Goal: Complete application form: Complete application form

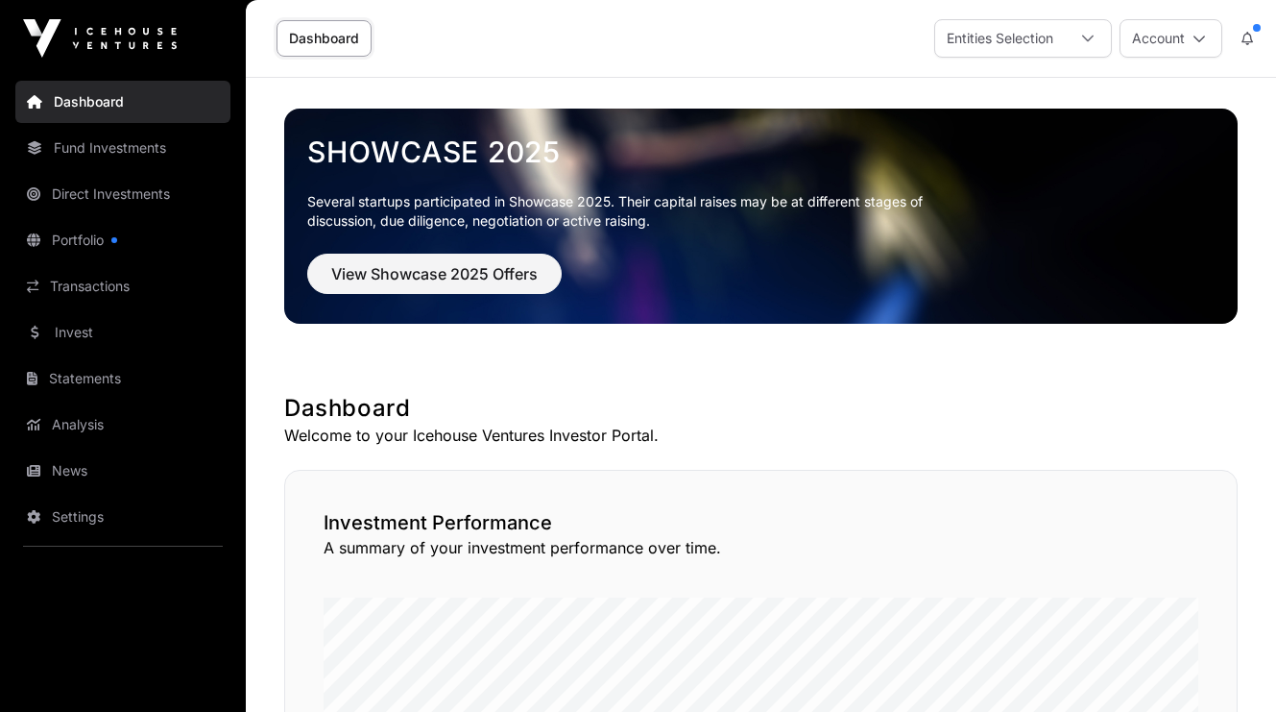
click at [87, 333] on link "Invest" at bounding box center [122, 332] width 215 height 42
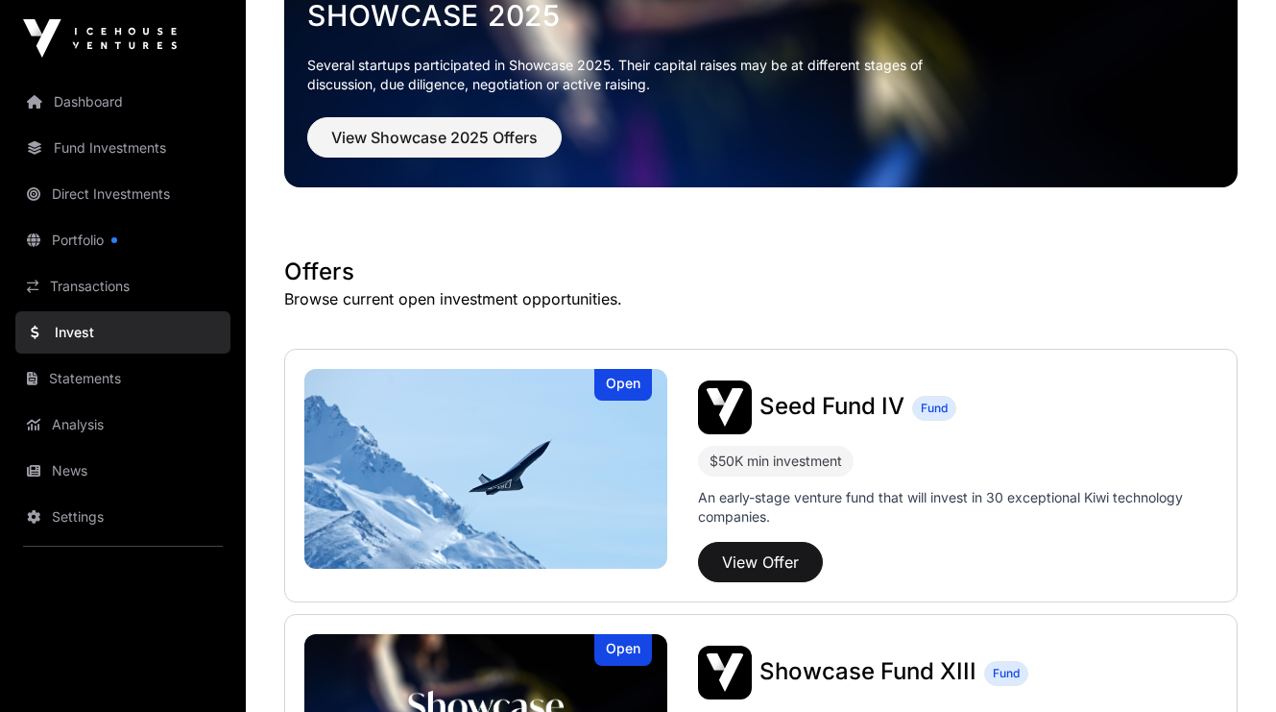
scroll to position [192, 0]
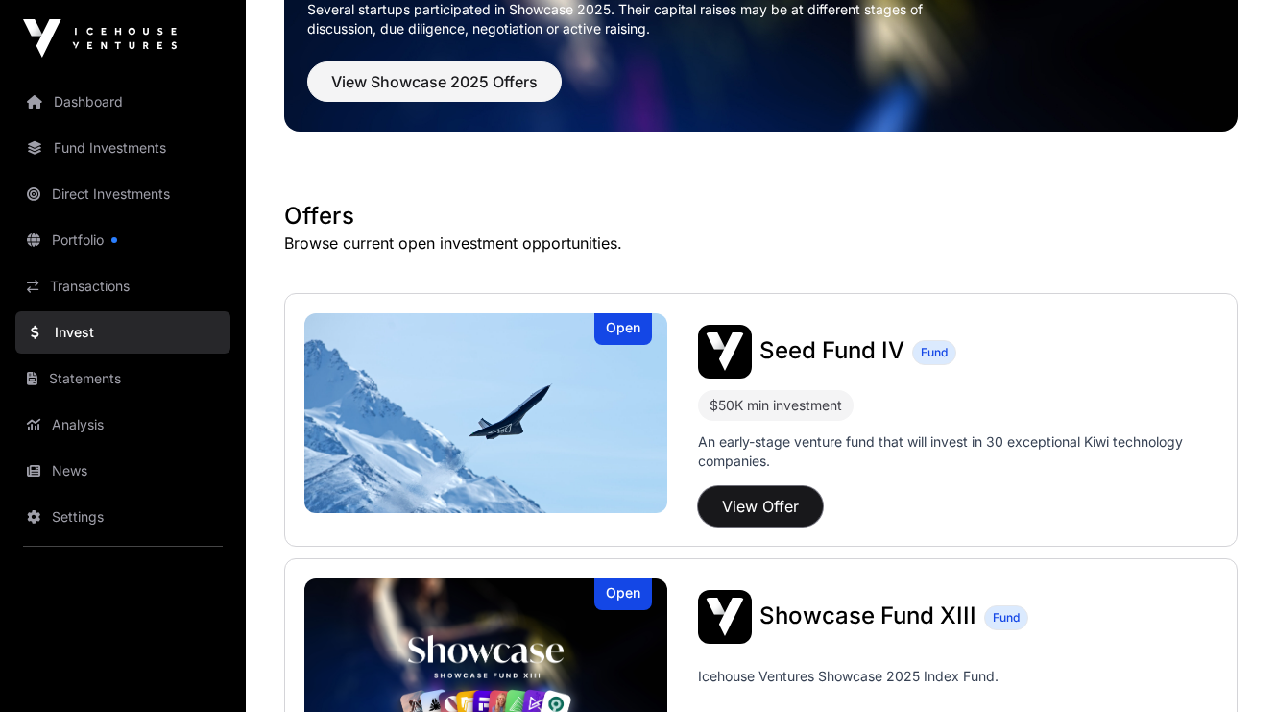
click at [759, 504] on button "View Offer" at bounding box center [760, 506] width 125 height 40
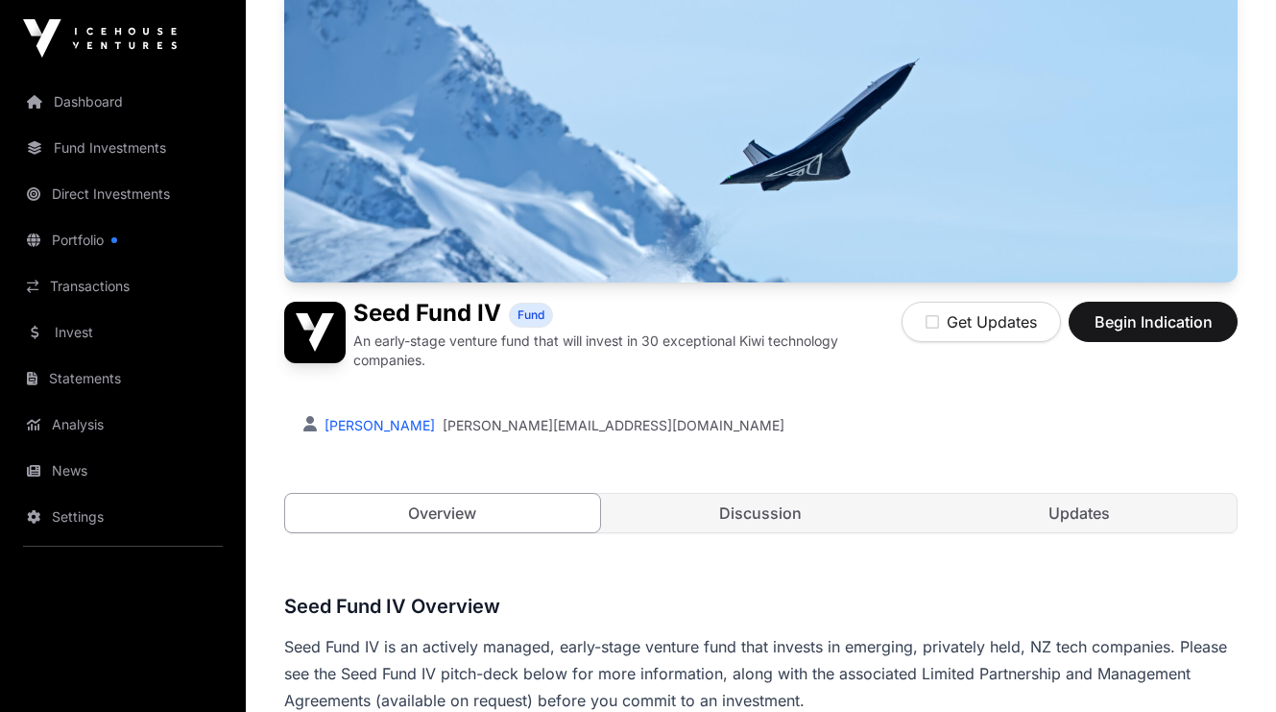
scroll to position [192, 0]
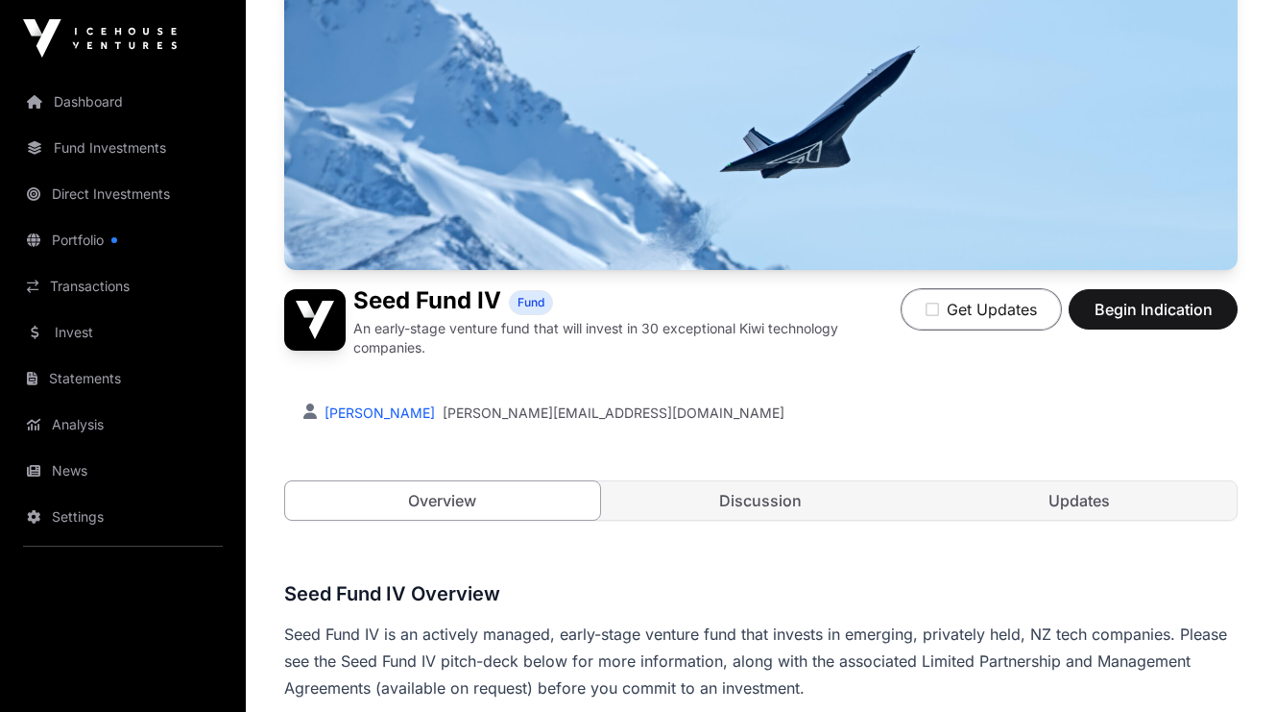
click at [934, 310] on icon "button" at bounding box center [932, 309] width 13 height 15
click at [1159, 308] on span "Begin Indication" at bounding box center [1153, 309] width 121 height 23
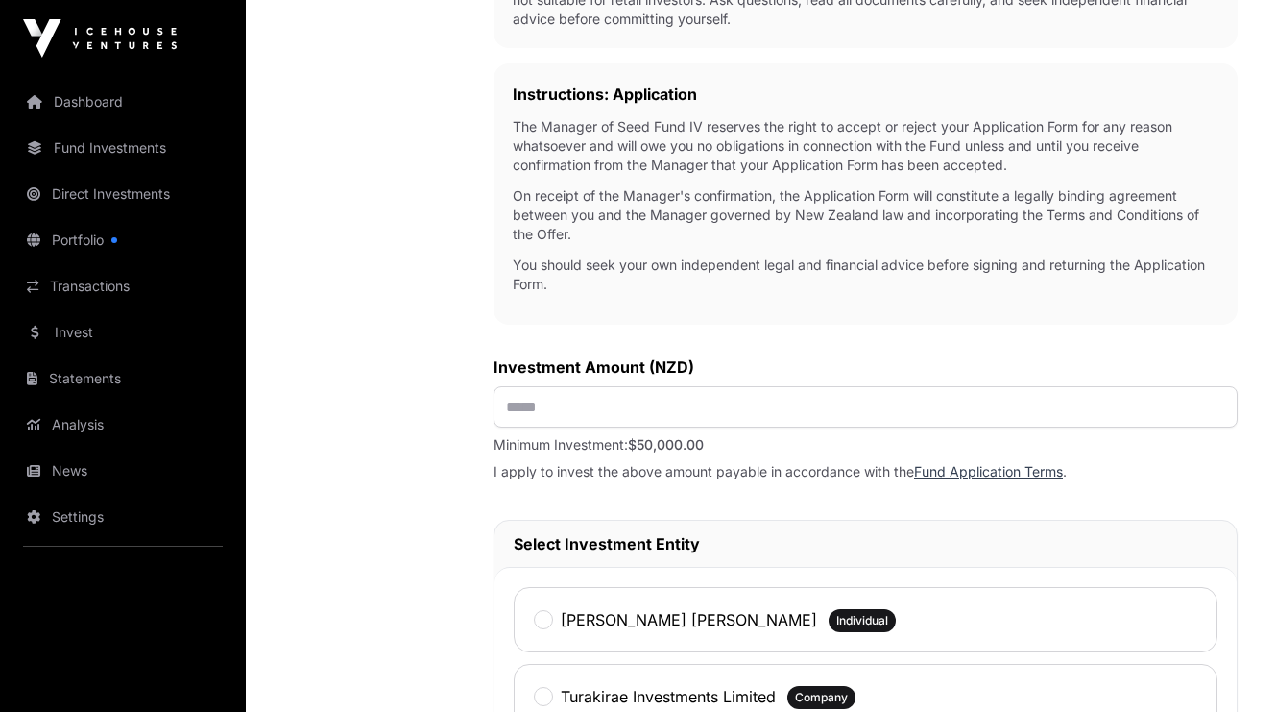
scroll to position [576, 0]
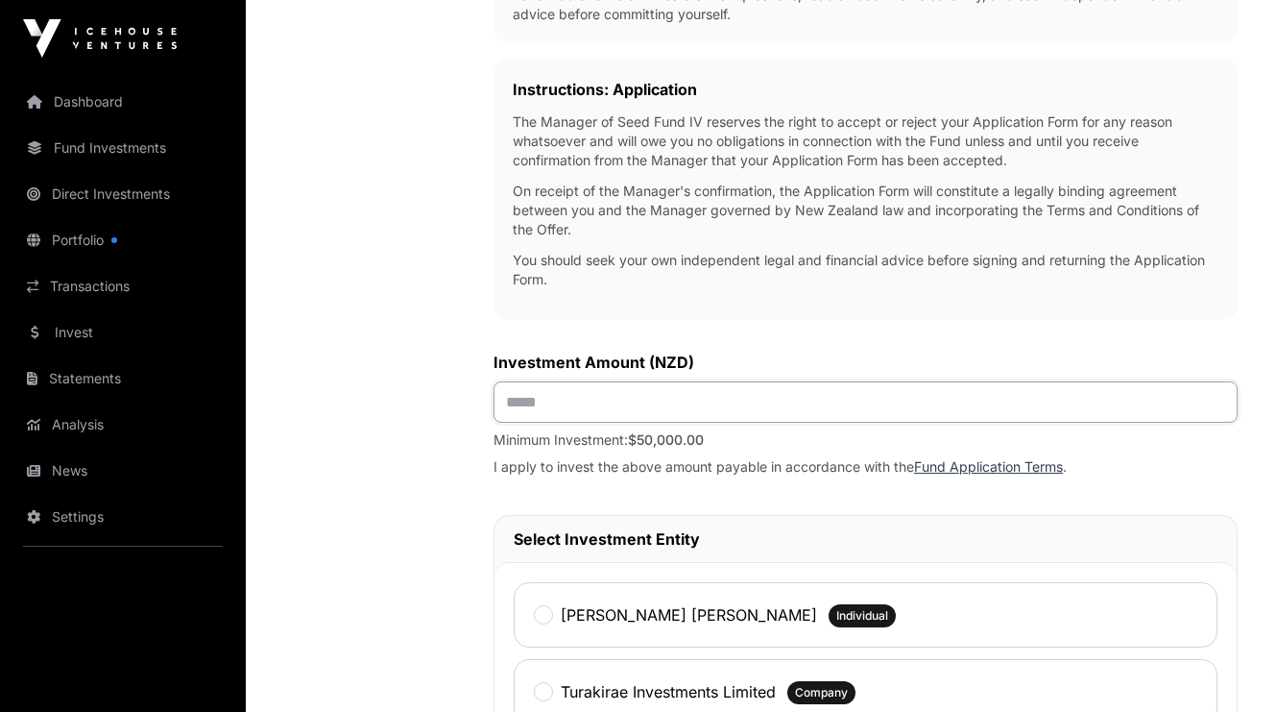
click at [677, 412] on input "text" at bounding box center [866, 401] width 744 height 41
type input "*******"
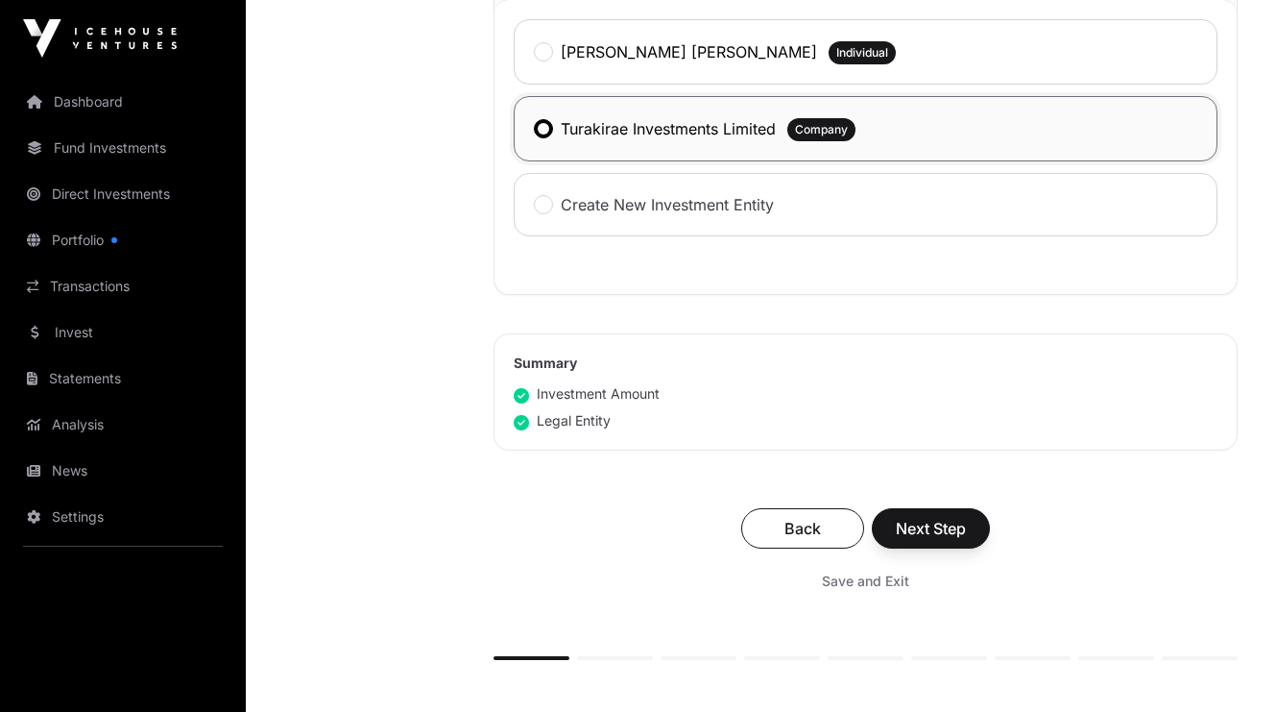
scroll to position [1152, 0]
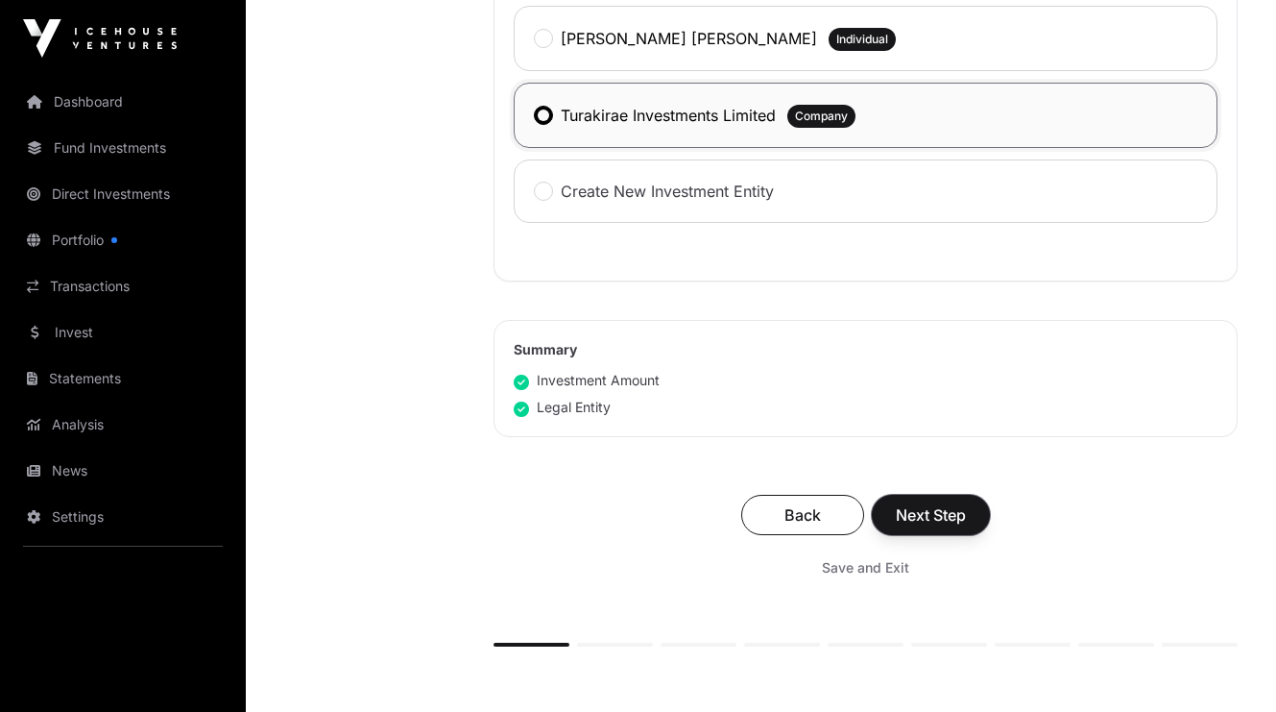
click at [951, 521] on span "Next Step" at bounding box center [931, 514] width 70 height 23
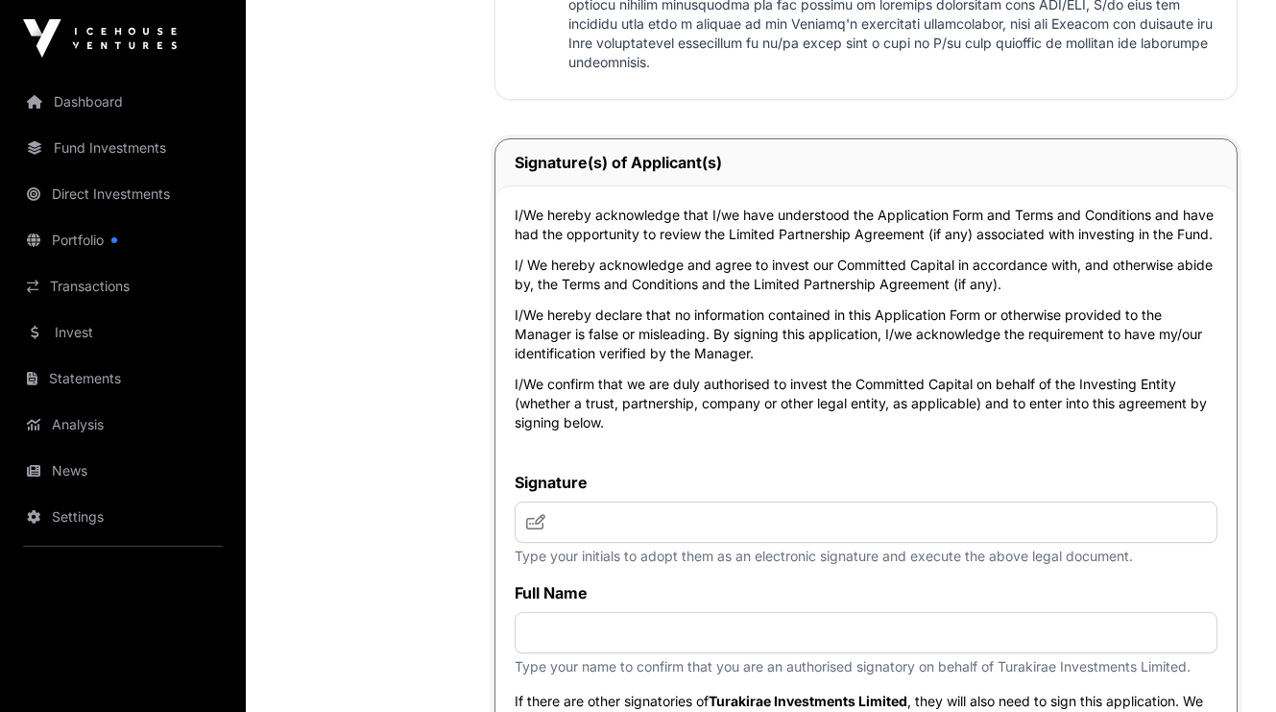
scroll to position [5474, 0]
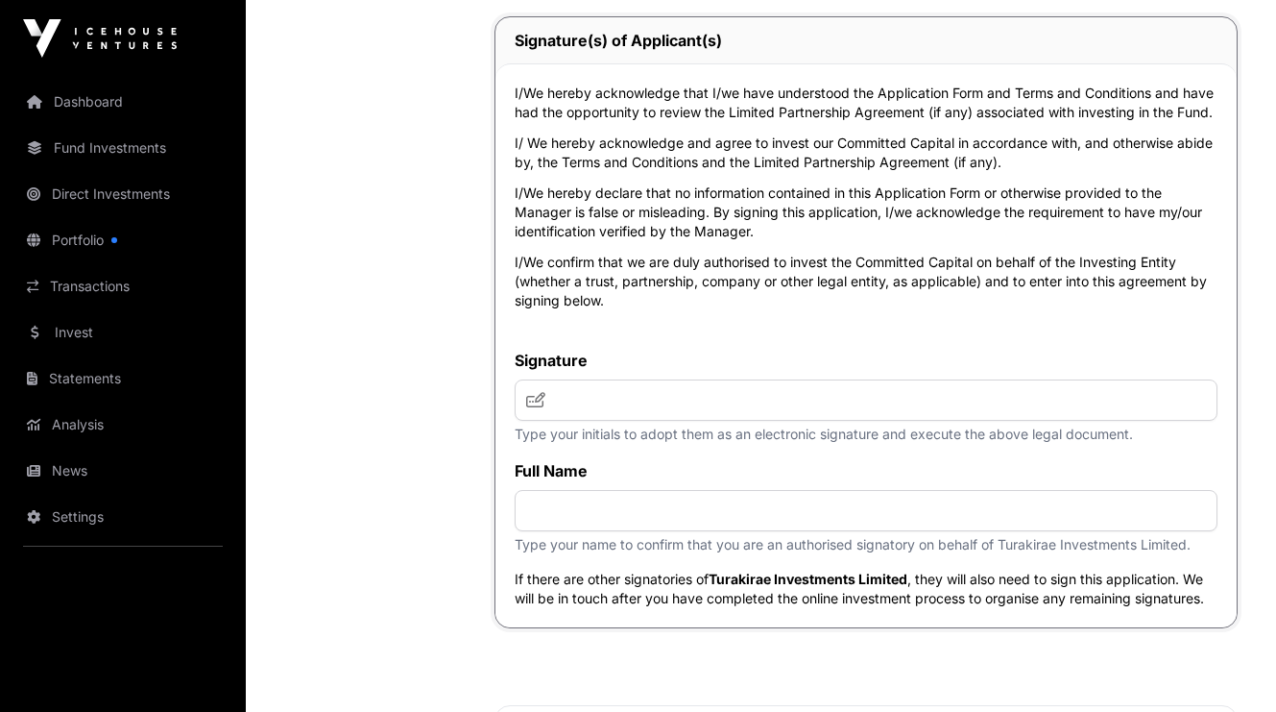
click at [533, 399] on icon at bounding box center [535, 399] width 19 height 15
click at [589, 401] on input "text" at bounding box center [866, 399] width 703 height 41
type input "********"
click at [605, 508] on input "text" at bounding box center [866, 510] width 703 height 41
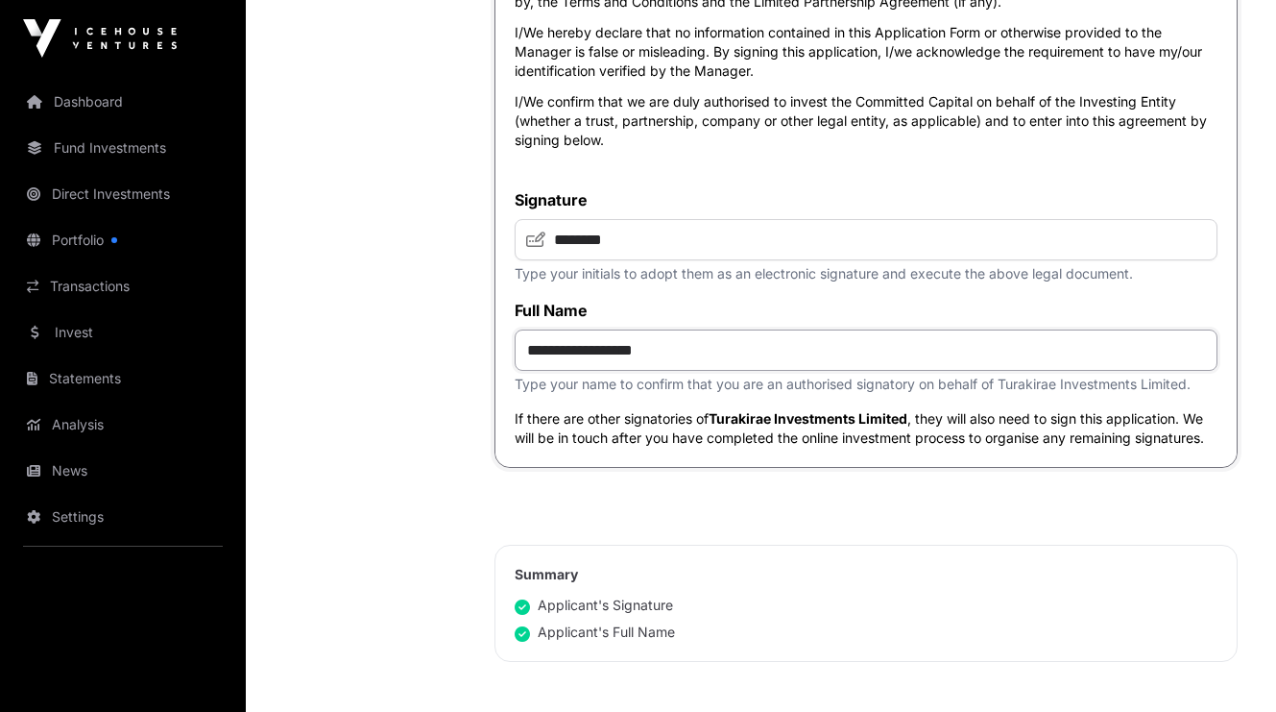
scroll to position [5762, 0]
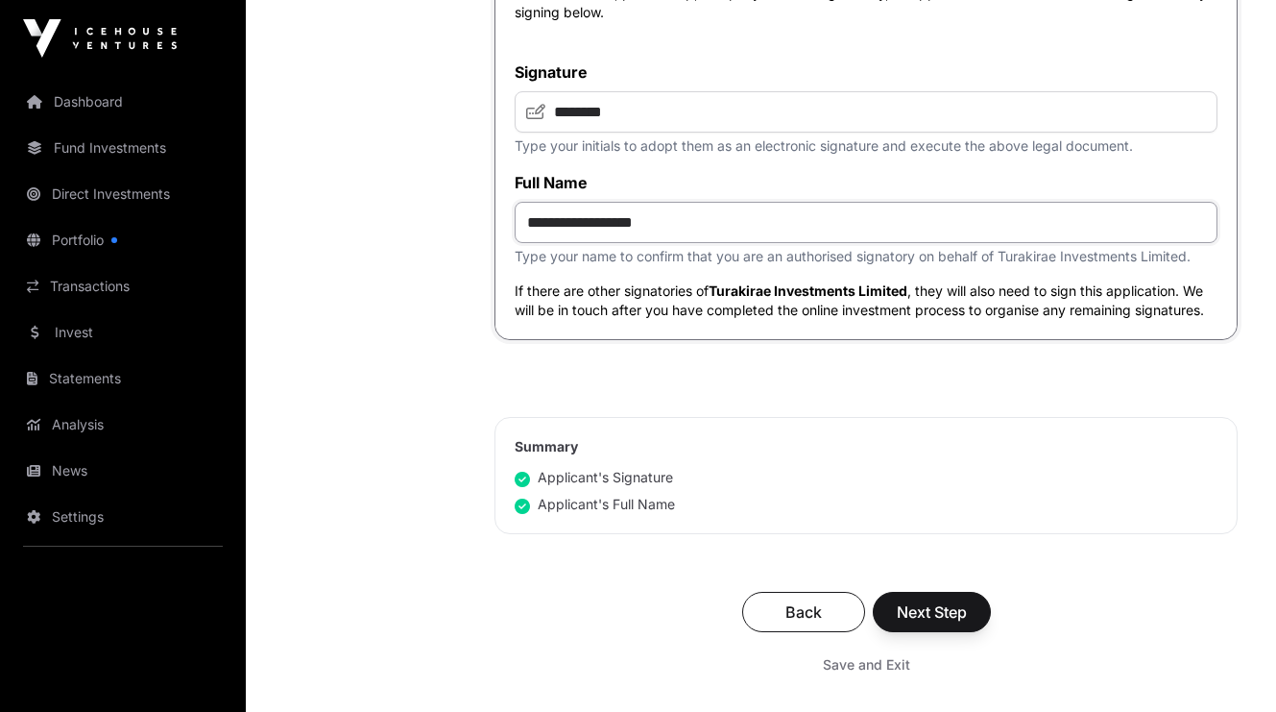
type input "**********"
click at [937, 615] on span "Next Step" at bounding box center [932, 611] width 70 height 23
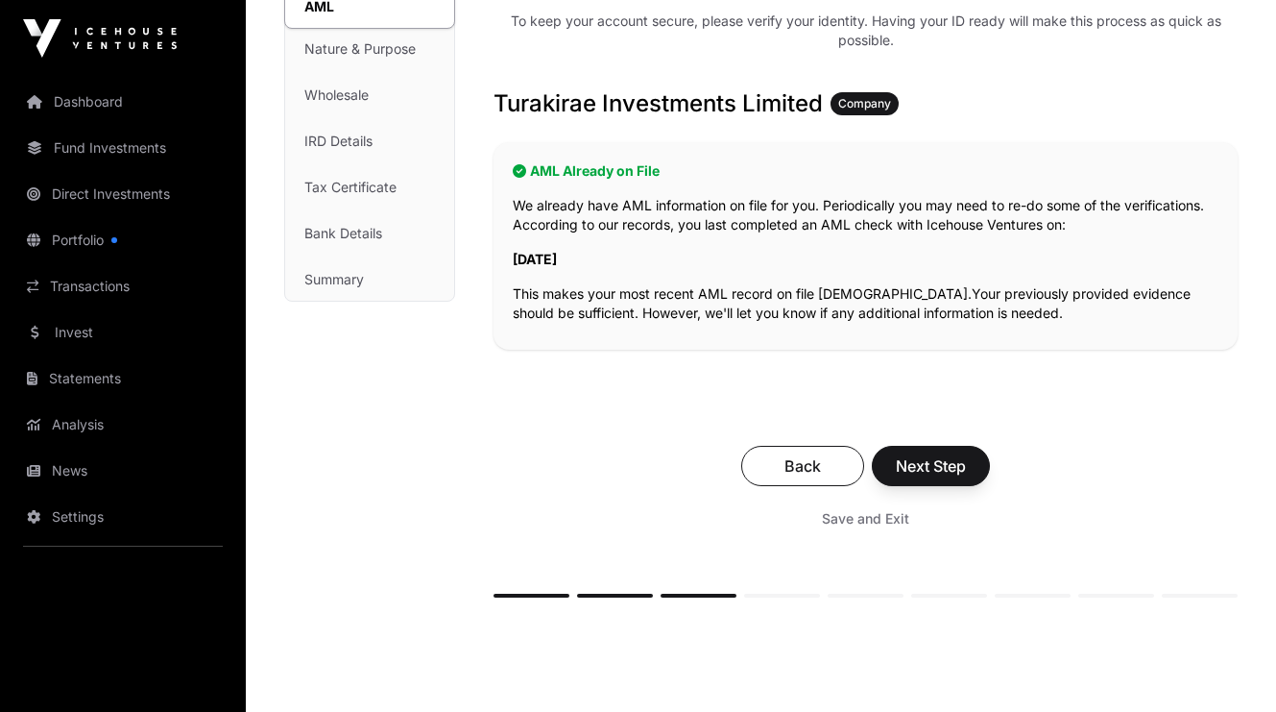
scroll to position [288, 0]
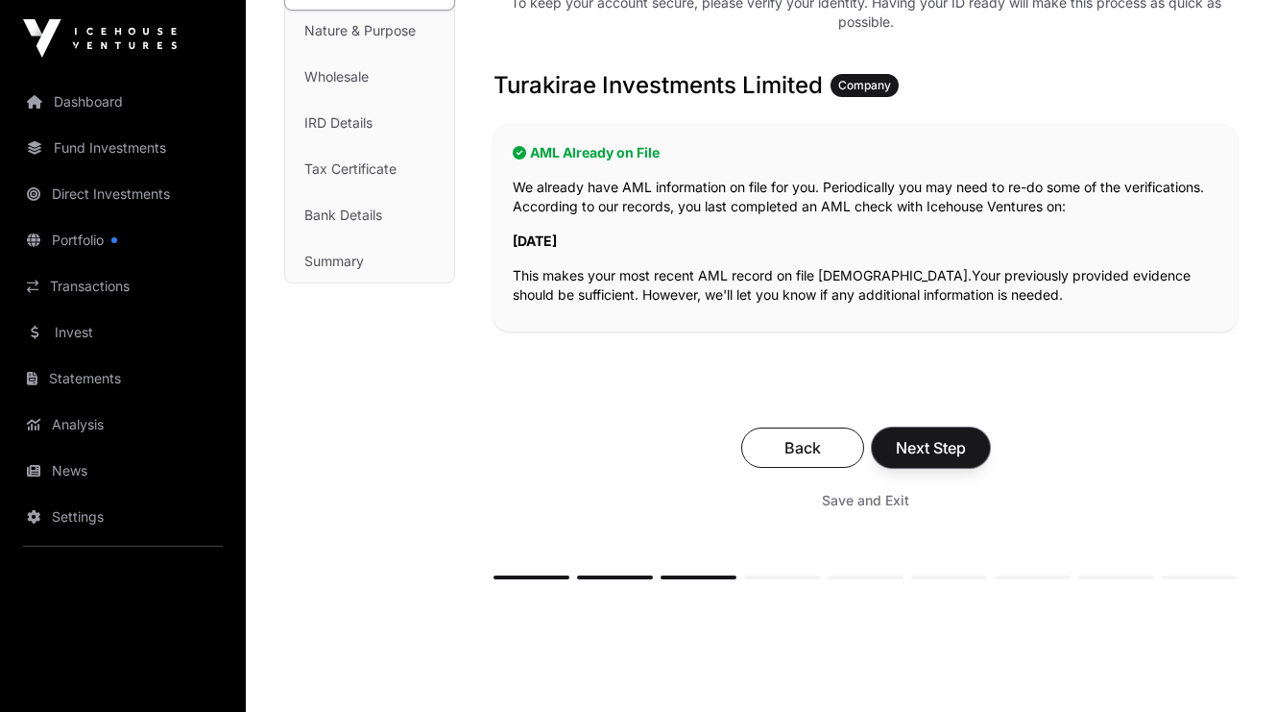
click at [933, 441] on span "Next Step" at bounding box center [931, 447] width 70 height 23
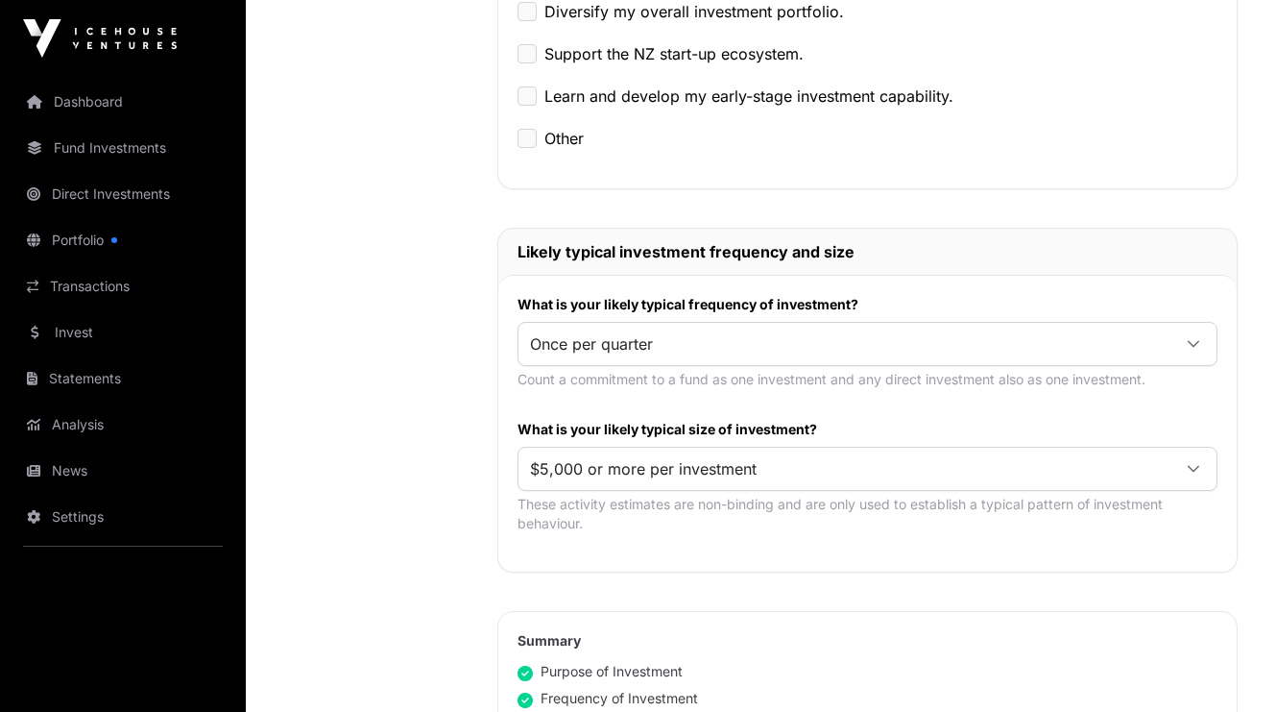
scroll to position [768, 0]
click at [664, 343] on span "Once per quarter" at bounding box center [845, 343] width 652 height 35
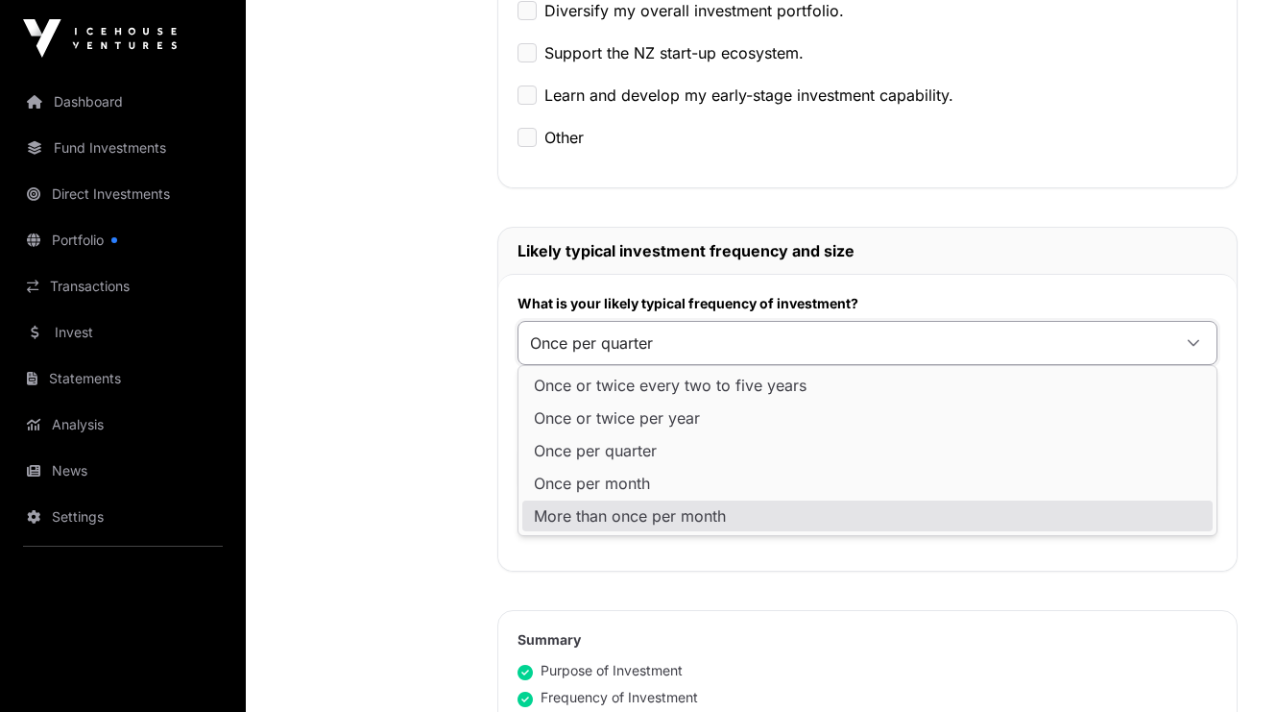
click at [626, 518] on span "More than once per month" at bounding box center [630, 515] width 192 height 15
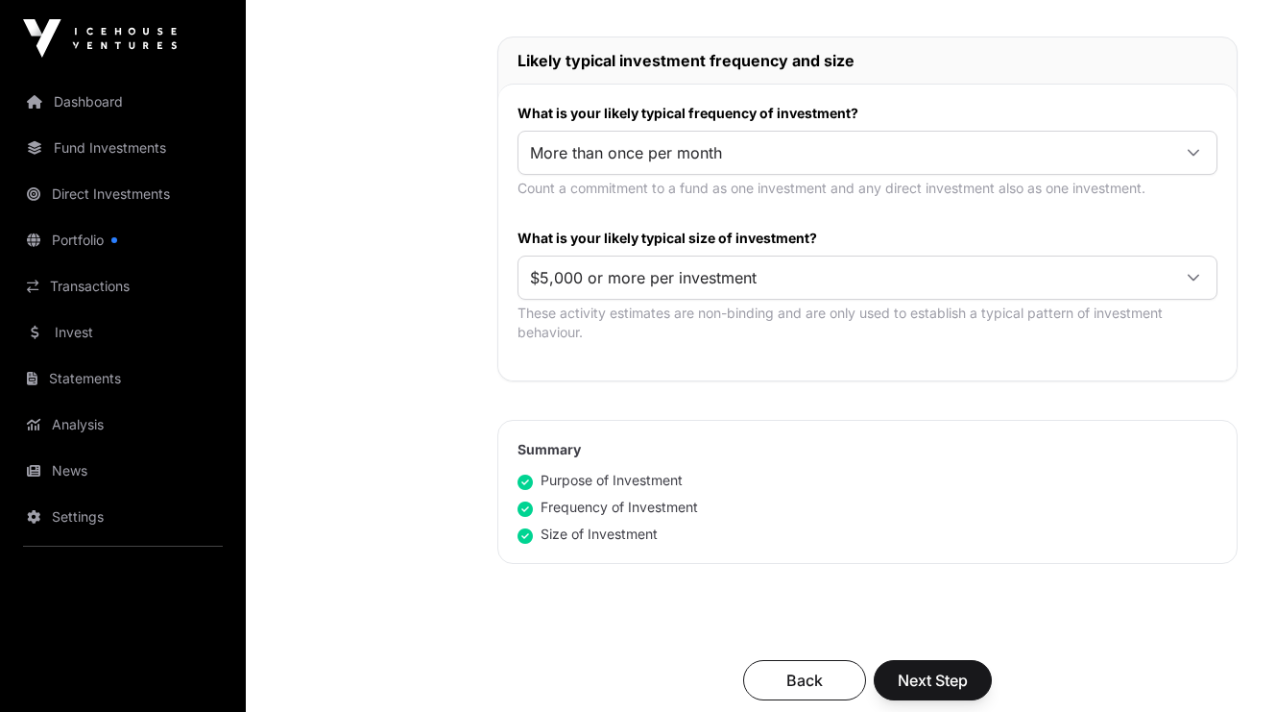
scroll to position [960, 0]
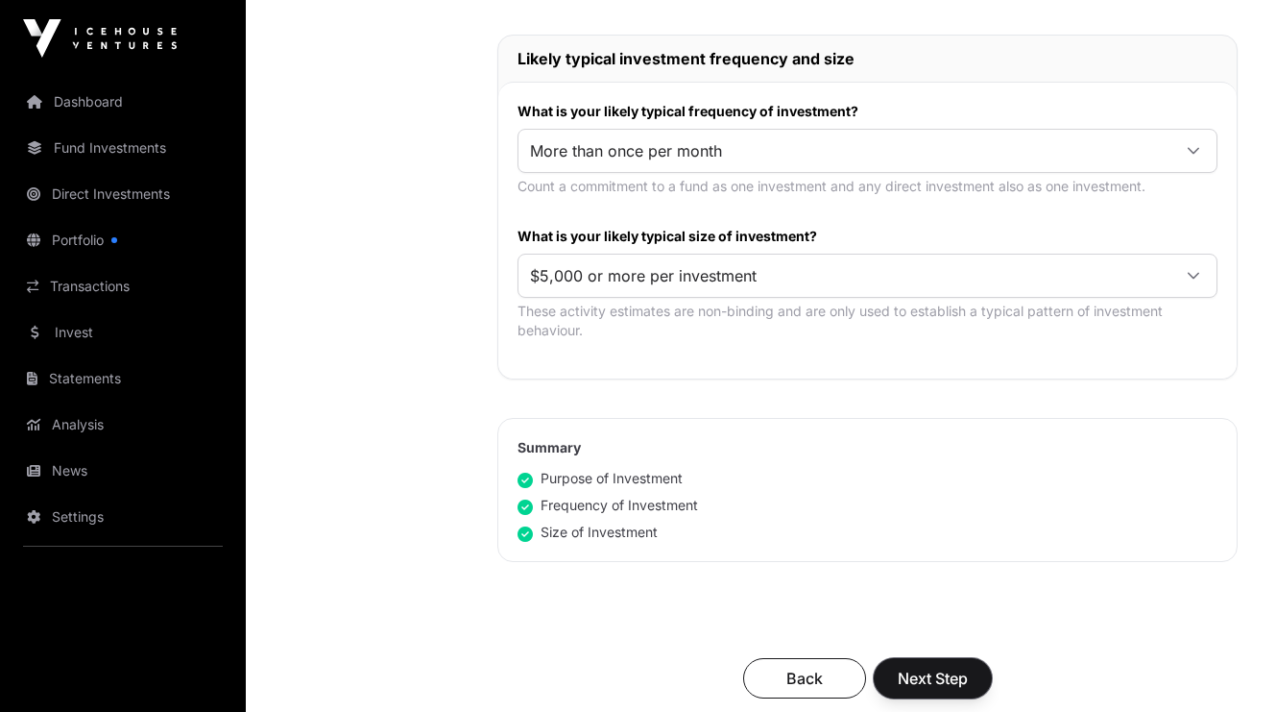
click at [931, 674] on span "Next Step" at bounding box center [933, 677] width 70 height 23
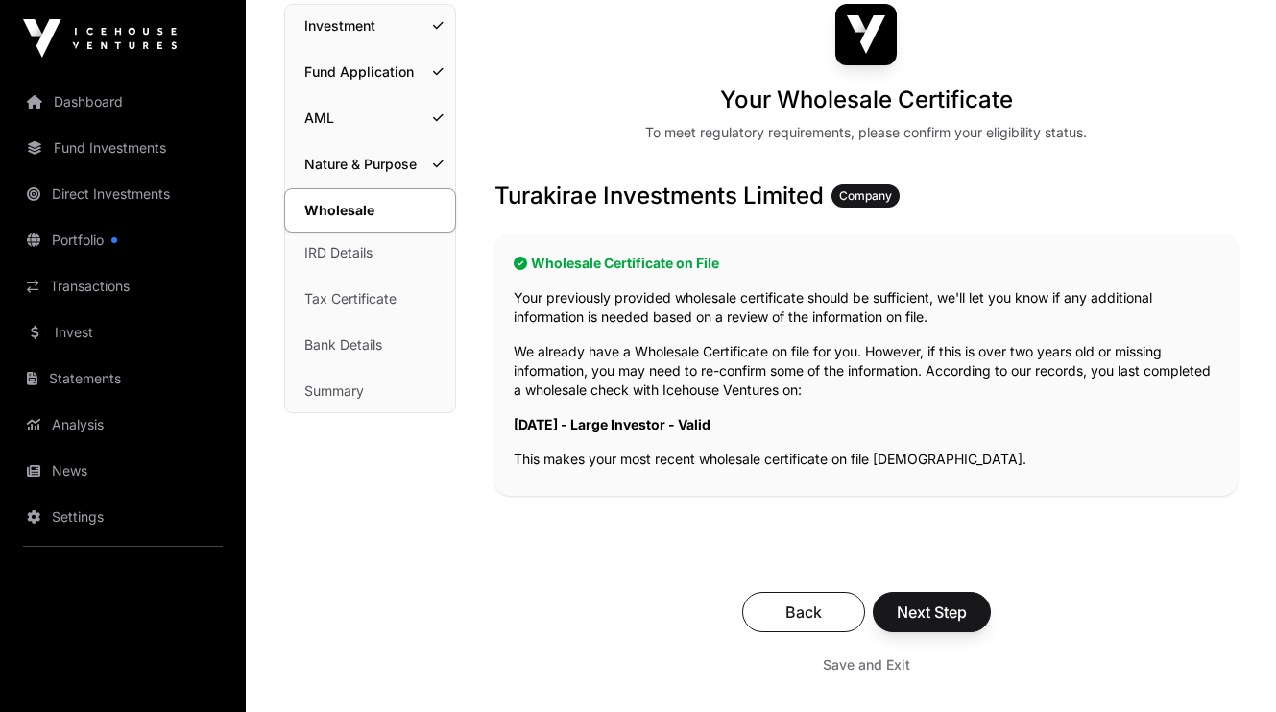
scroll to position [192, 0]
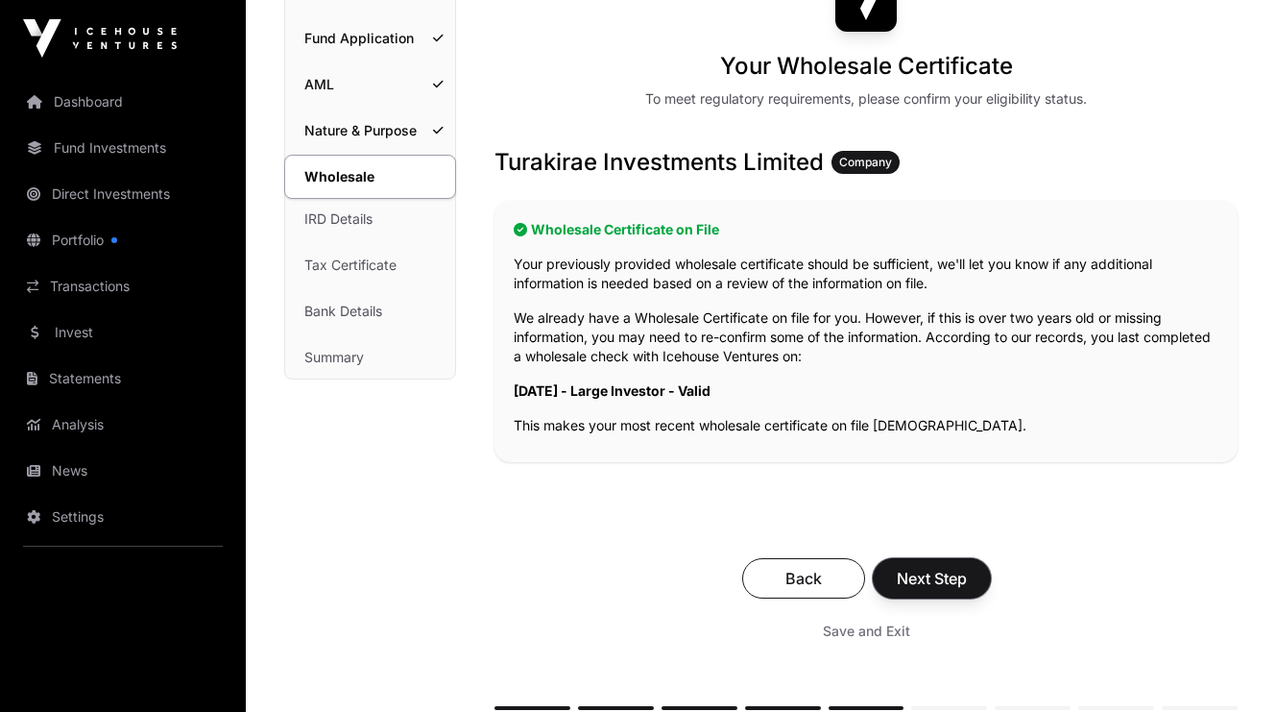
click at [934, 576] on span "Next Step" at bounding box center [932, 578] width 70 height 23
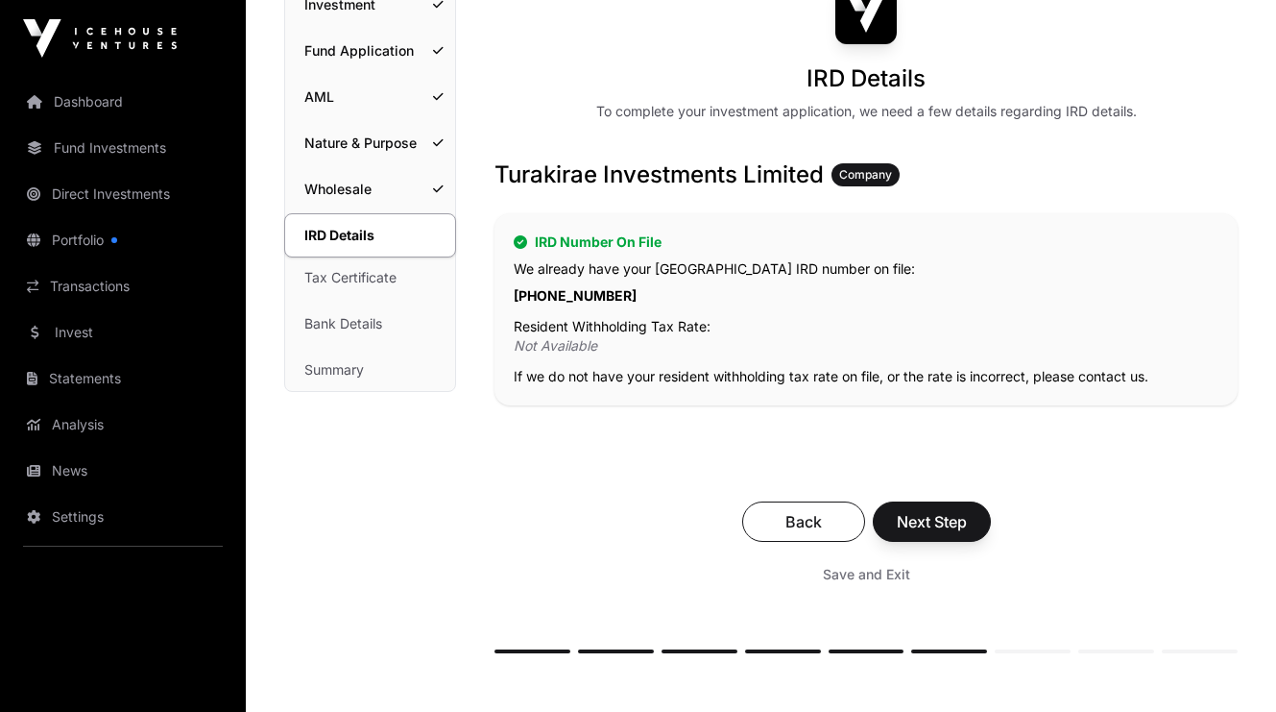
scroll to position [192, 0]
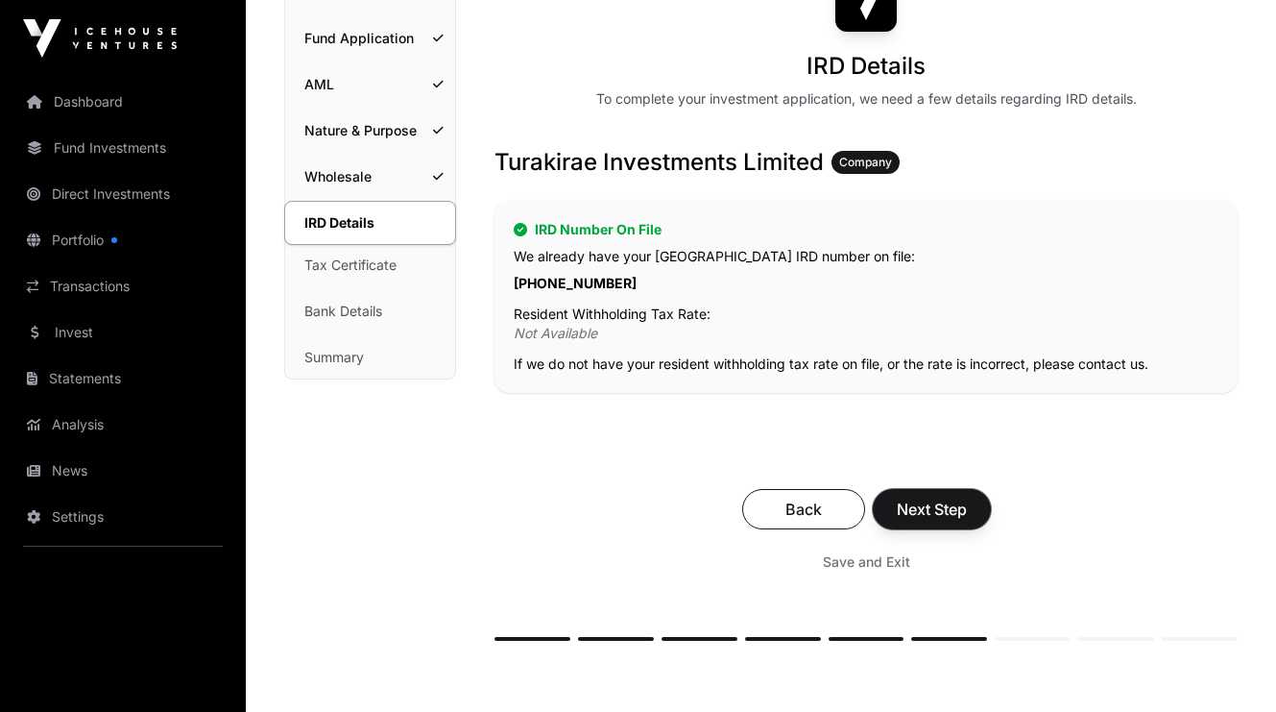
click at [932, 517] on span "Next Step" at bounding box center [932, 508] width 70 height 23
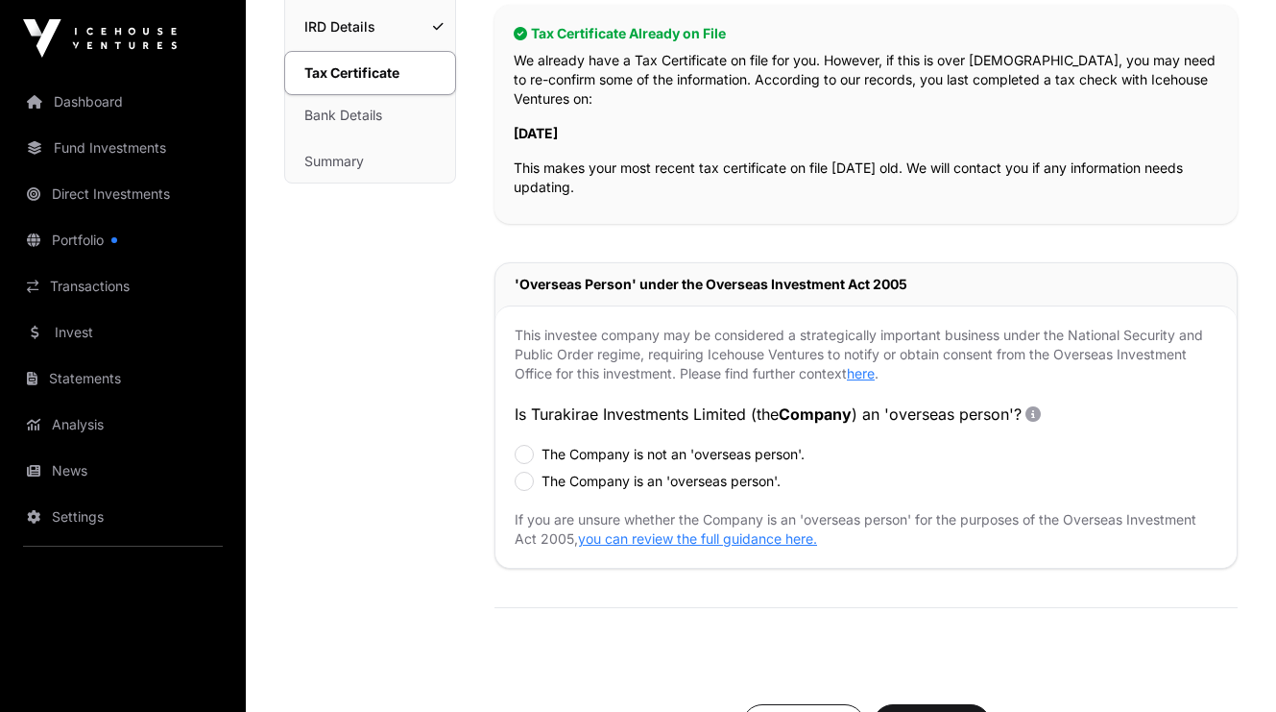
scroll to position [480, 0]
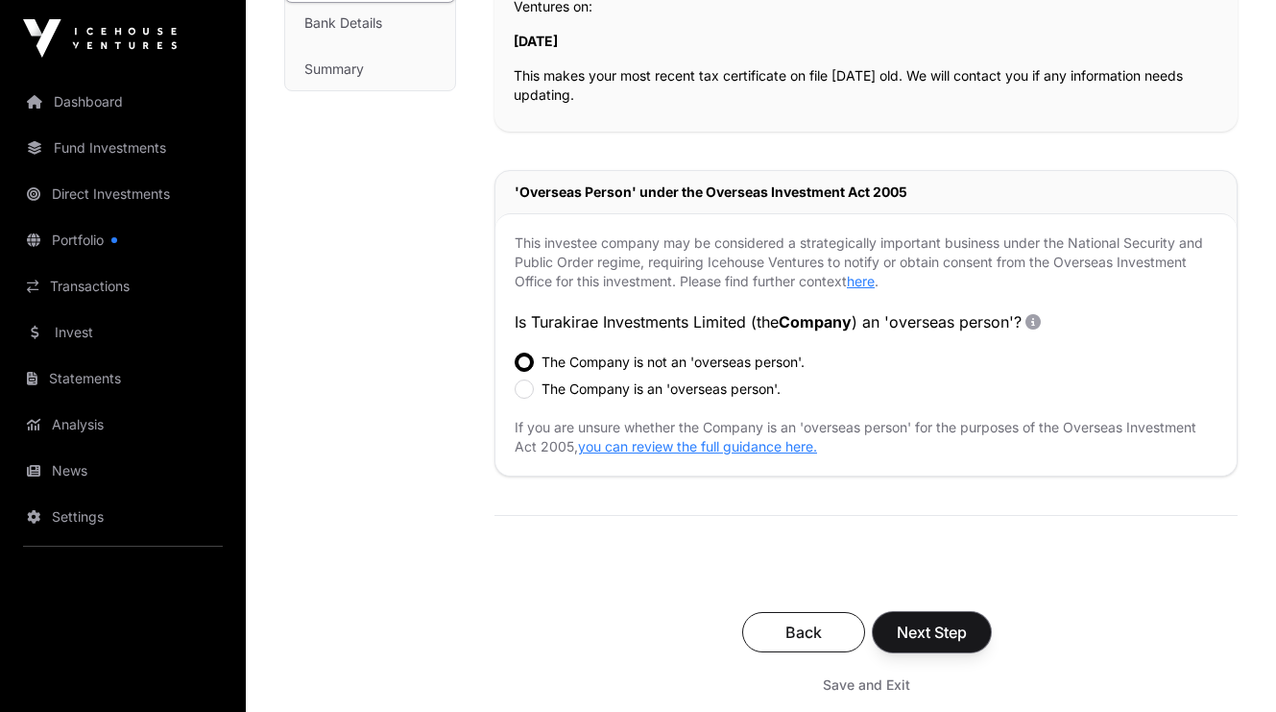
click at [960, 628] on span "Next Step" at bounding box center [932, 631] width 70 height 23
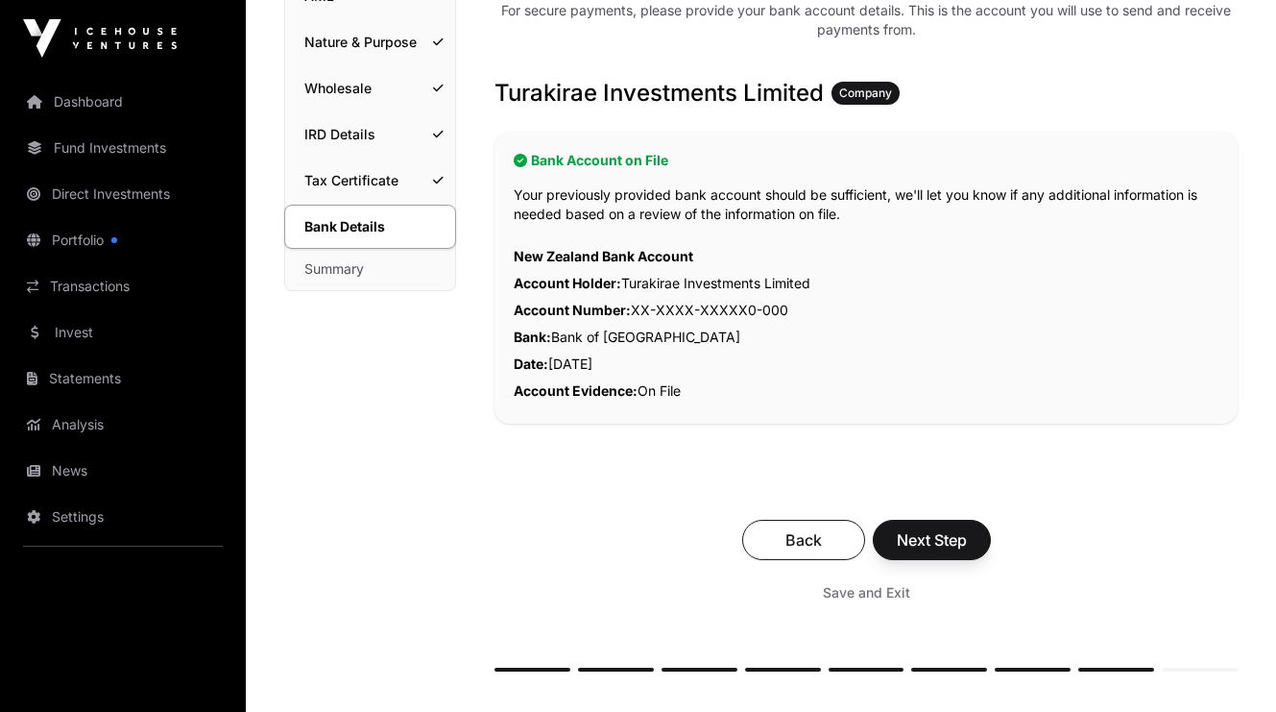
scroll to position [288, 0]
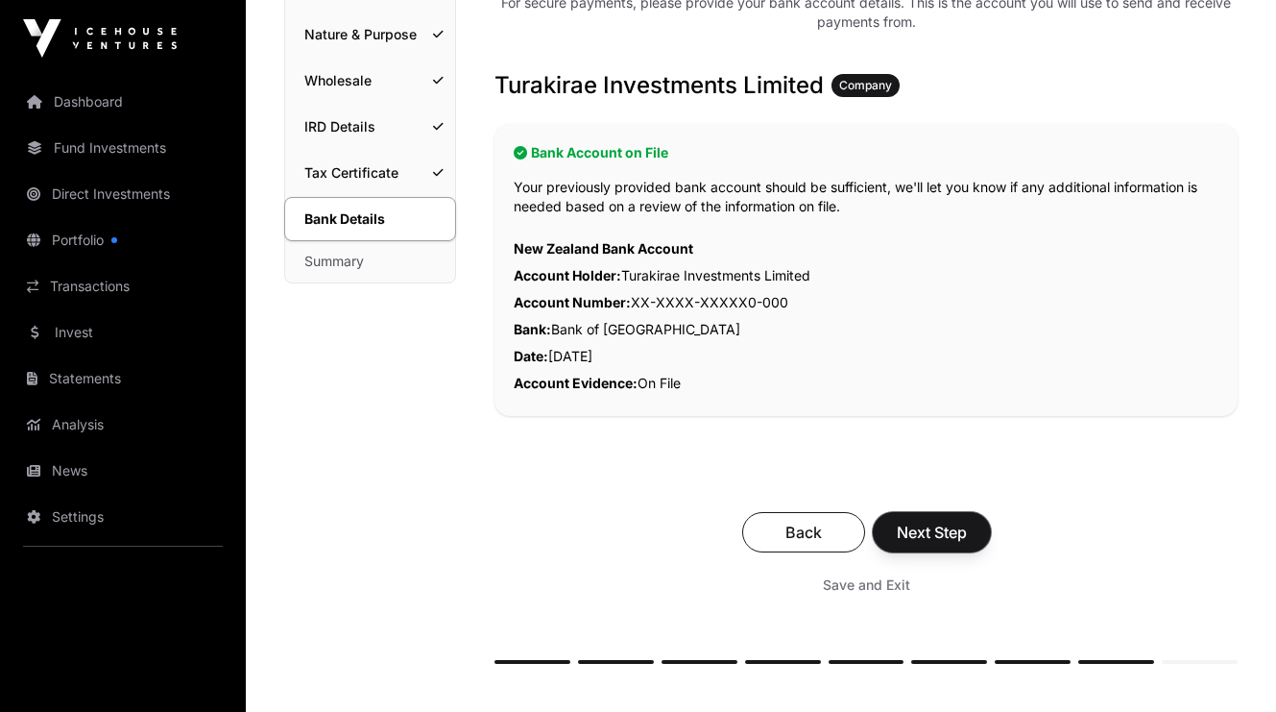
click at [921, 528] on span "Next Step" at bounding box center [932, 531] width 70 height 23
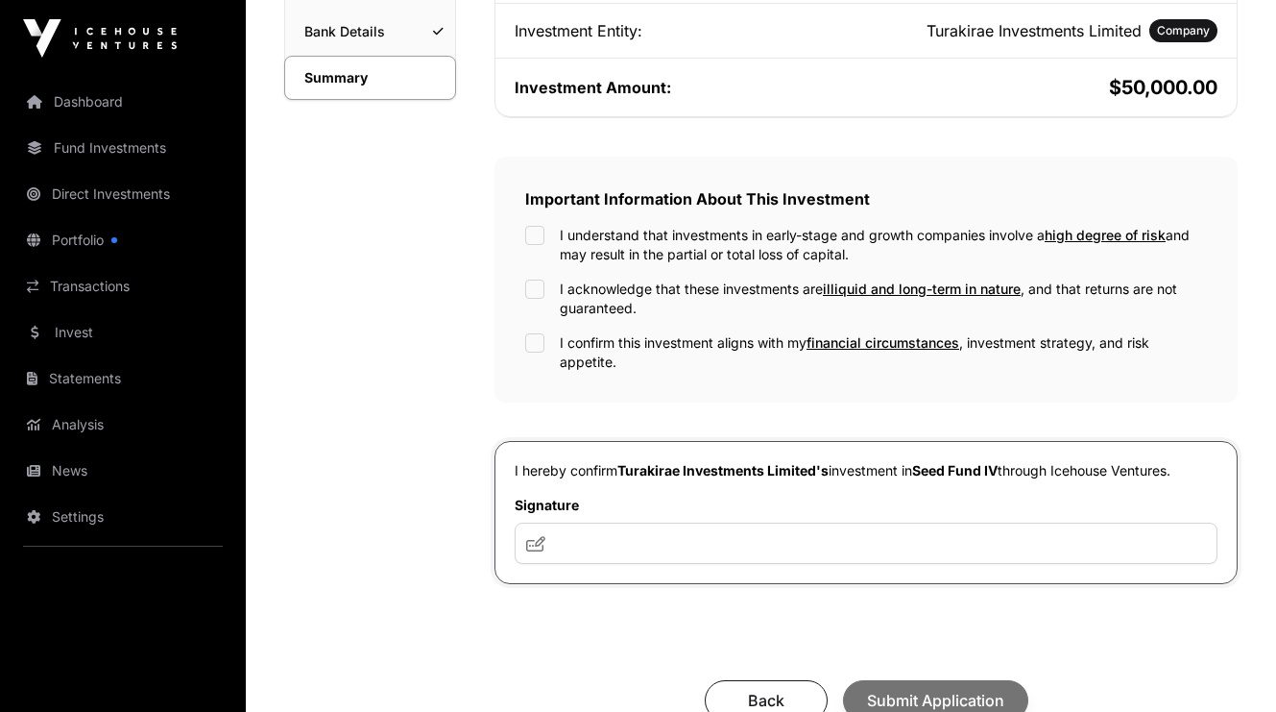
scroll to position [480, 0]
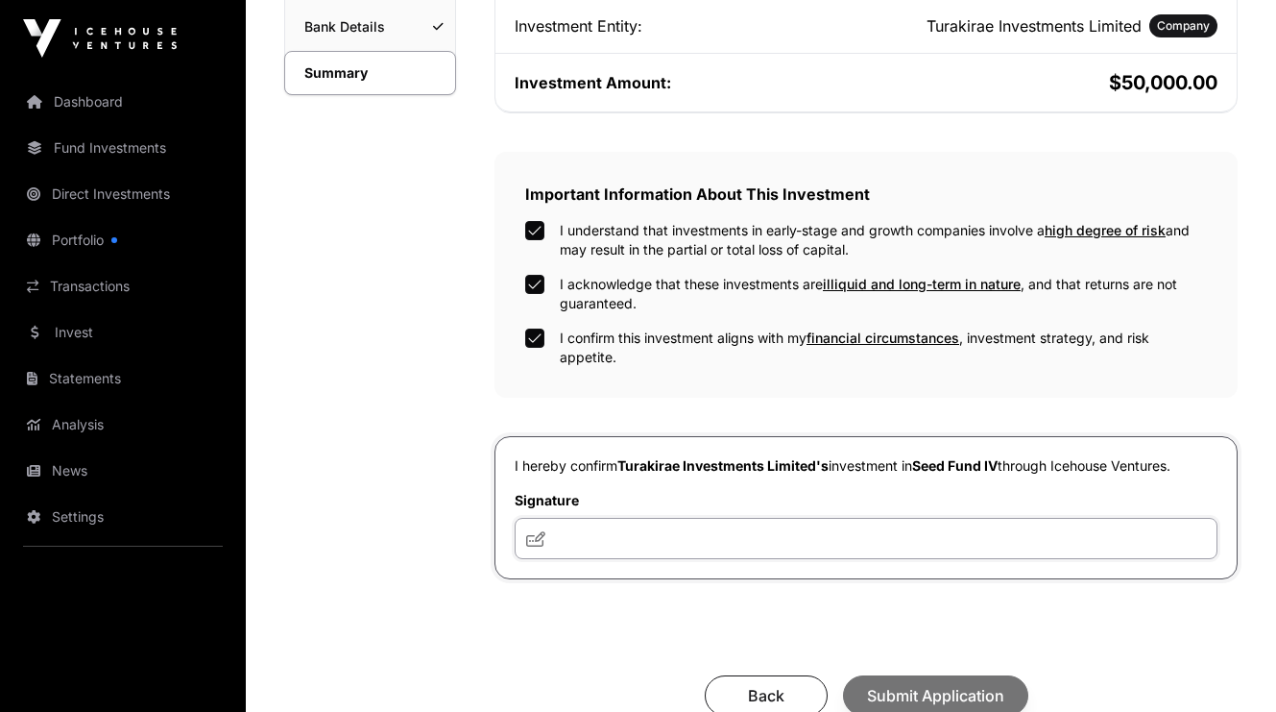
click at [594, 537] on input "text" at bounding box center [866, 538] width 703 height 41
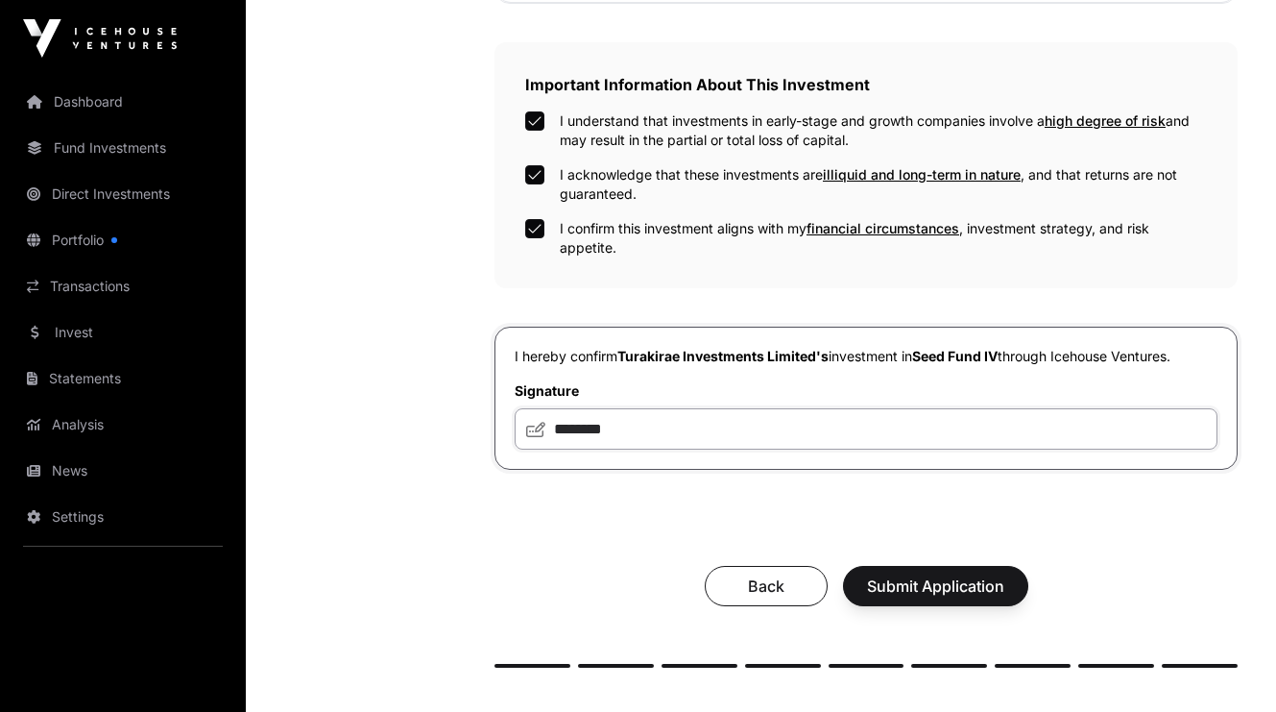
scroll to position [672, 0]
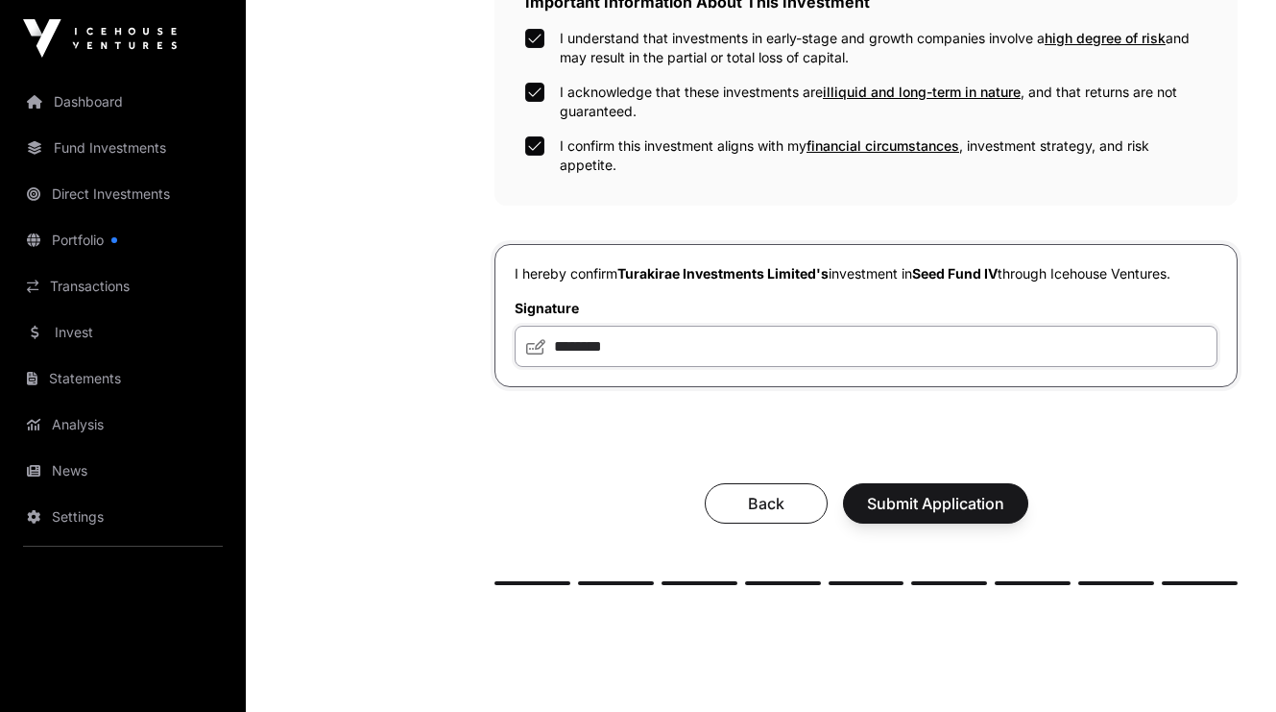
type input "********"
click at [936, 506] on span "Submit Application" at bounding box center [935, 503] width 137 height 23
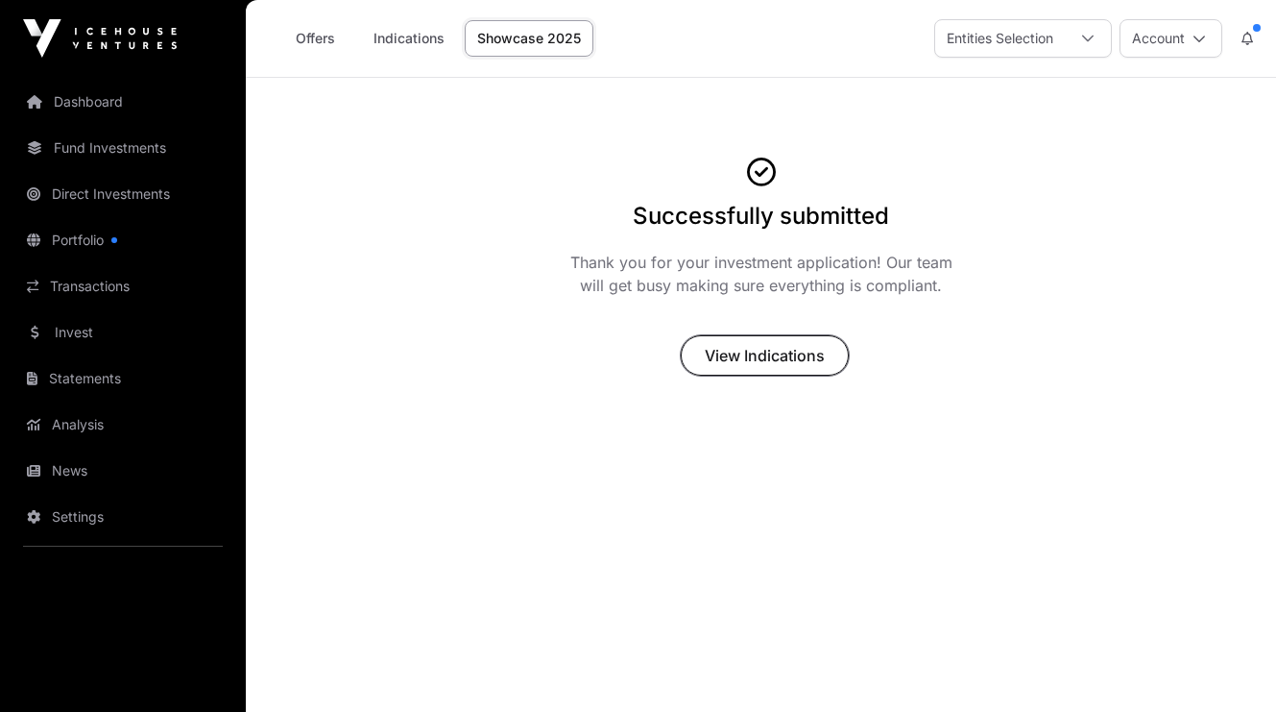
click at [748, 347] on span "View Indications" at bounding box center [765, 355] width 120 height 23
click at [82, 96] on link "Dashboard" at bounding box center [122, 102] width 215 height 42
